Goal: Ask a question

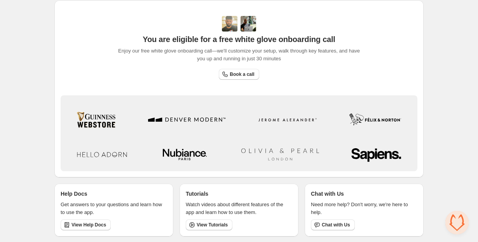
scroll to position [247, 0]
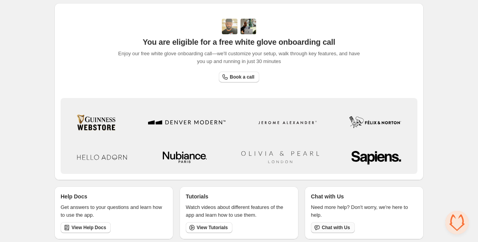
click at [332, 227] on span "Chat with Us" at bounding box center [336, 227] width 28 height 6
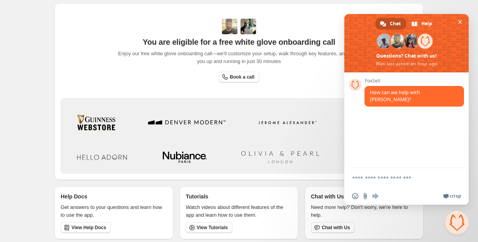
click at [372, 179] on textarea "Compose your message..." at bounding box center [398, 177] width 93 height 19
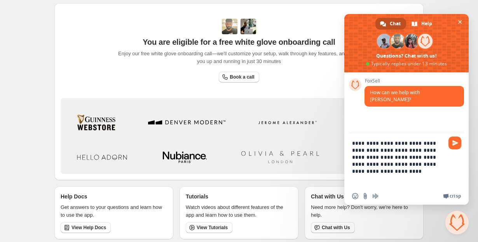
type textarea "**********"
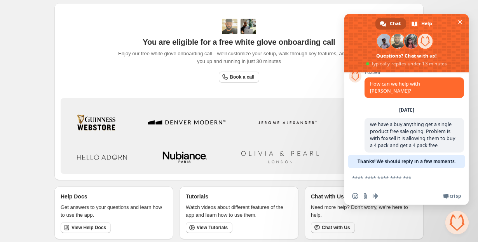
scroll to position [0, 0]
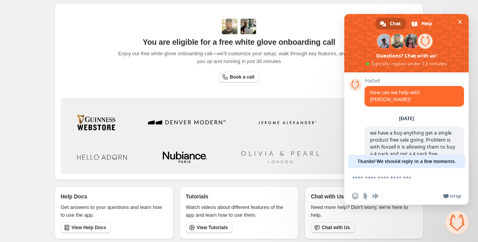
click at [323, 75] on div "You are eligible for a free white glove onboarding call Enjoy our free white gl…" at bounding box center [239, 51] width 250 height 64
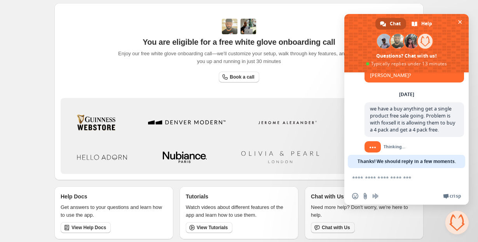
drag, startPoint x: 340, startPoint y: 78, endPoint x: 314, endPoint y: 75, distance: 26.2
click at [314, 75] on div "You are eligible for a free white glove onboarding call Enjoy our free white gl…" at bounding box center [239, 51] width 250 height 64
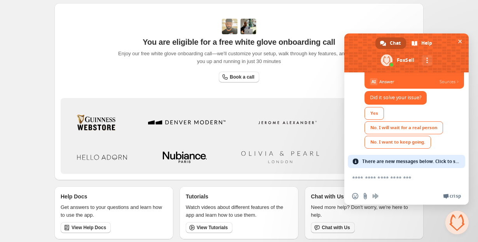
scroll to position [292, 0]
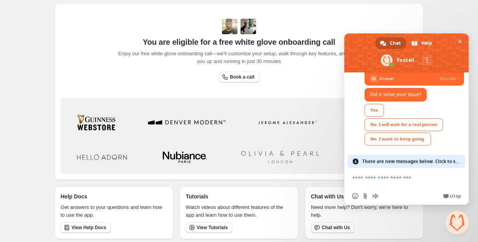
click at [335, 78] on div "You are eligible for a free white glove onboarding call Enjoy our free white gl…" at bounding box center [239, 51] width 250 height 64
click at [393, 120] on link "No. I will wait for a real person" at bounding box center [404, 124] width 79 height 13
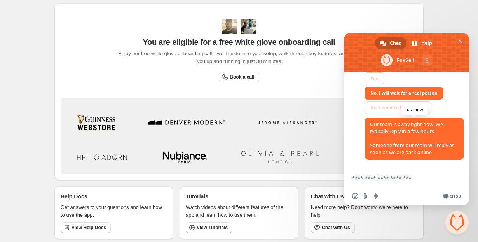
scroll to position [323, 0]
click at [388, 180] on textarea "Compose your message..." at bounding box center [398, 177] width 93 height 19
type textarea "**"
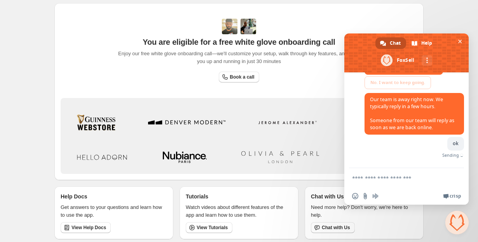
scroll to position [343, 0]
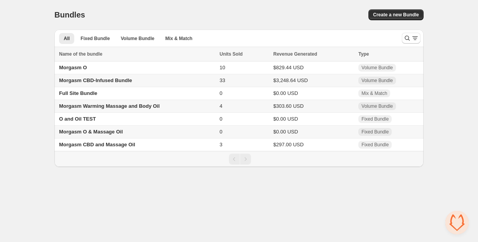
scroll to position [343, 0]
click at [84, 81] on span "Morgasm CBD-Infused Bundle" at bounding box center [95, 80] width 73 height 6
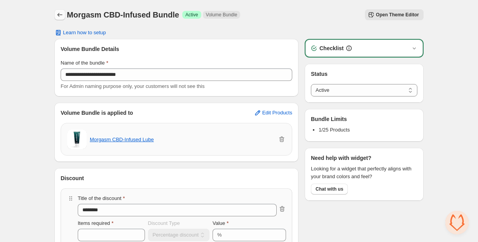
click at [55, 12] on button "Back" at bounding box center [59, 14] width 11 height 11
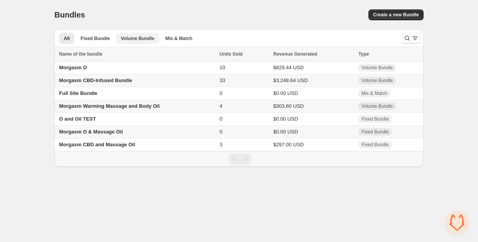
scroll to position [343, 0]
click at [98, 40] on span "Fixed Bundle" at bounding box center [95, 38] width 29 height 6
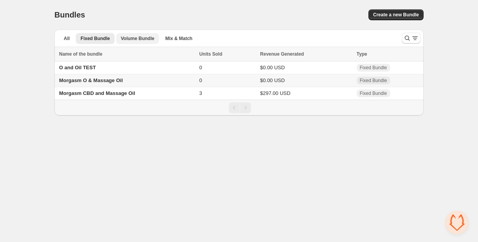
click at [135, 37] on span "Volume Bundle" at bounding box center [137, 38] width 33 height 6
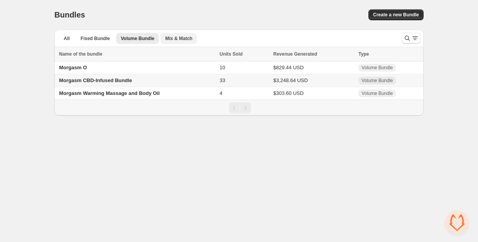
click at [177, 35] on span "Mix & Match" at bounding box center [178, 38] width 27 height 6
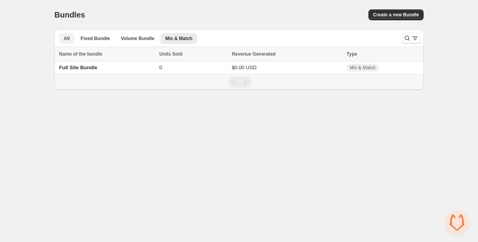
click at [65, 37] on span "All" at bounding box center [67, 38] width 6 height 6
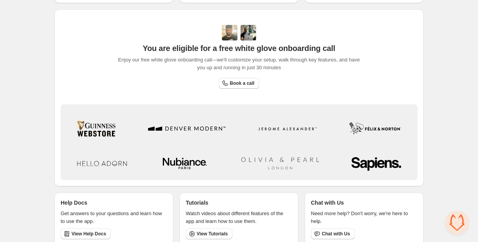
scroll to position [250, 0]
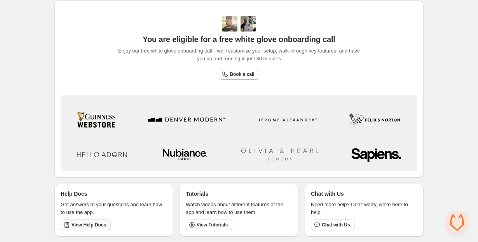
click at [92, 222] on span "View Help Docs" at bounding box center [89, 225] width 35 height 6
click at [348, 224] on span "Chat with Us" at bounding box center [336, 225] width 28 height 6
type textarea "**********"
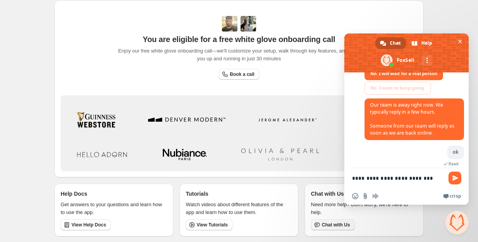
scroll to position [350, 0]
